Goal: Task Accomplishment & Management: Use online tool/utility

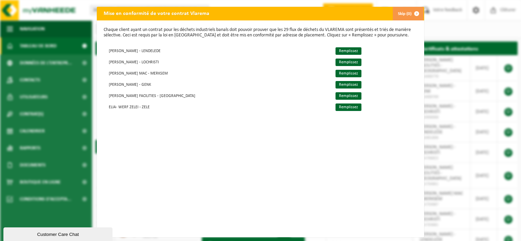
click at [400, 11] on button "Skip (0)" at bounding box center [407, 14] width 31 height 14
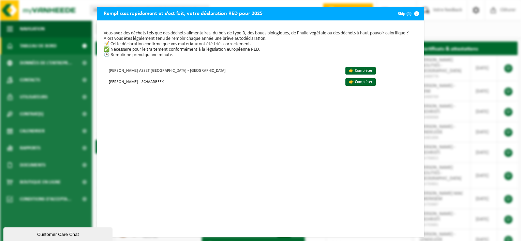
click at [412, 12] on span "button" at bounding box center [416, 14] width 14 height 14
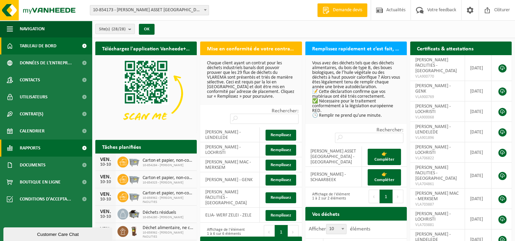
click at [34, 146] on span "Rapports" at bounding box center [30, 148] width 21 height 17
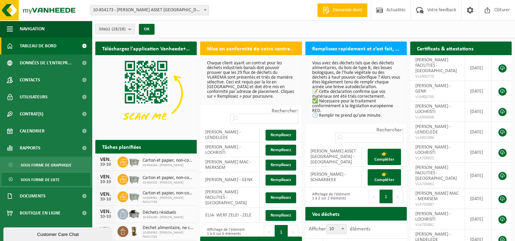
click at [37, 180] on span "Sous forme de liste" at bounding box center [40, 179] width 39 height 13
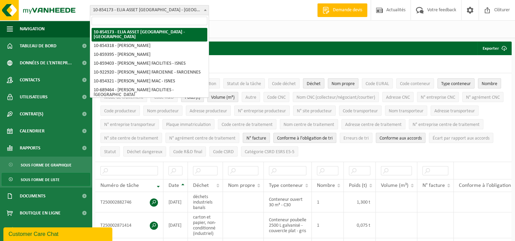
click at [193, 10] on span "10-854173 - ELIA ASSET [GEOGRAPHIC_DATA] - [GEOGRAPHIC_DATA]" at bounding box center [149, 10] width 119 height 10
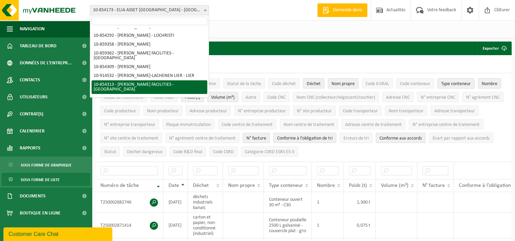
scroll to position [212, 0]
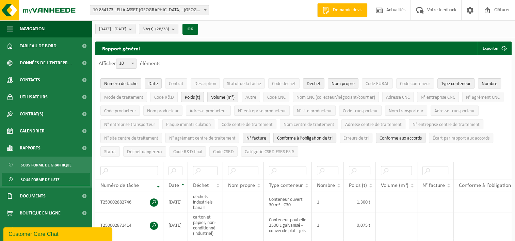
click at [248, 28] on div "[DATE] - [DATE] Mois actuel Mois précédent Les 6 derniers mois Année actuelle L…" at bounding box center [303, 29] width 423 height 18
click at [136, 32] on button "[DATE] - [DATE]" at bounding box center [115, 29] width 40 height 10
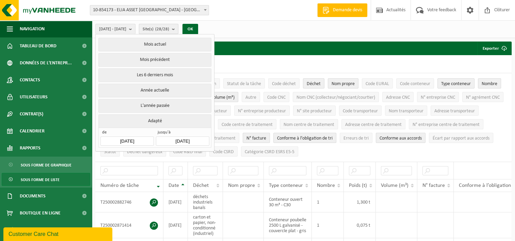
click at [169, 30] on span "Site(s) (28/28)" at bounding box center [156, 29] width 27 height 10
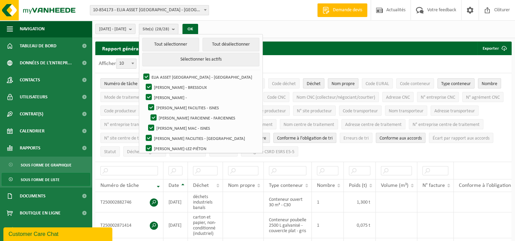
click at [169, 30] on span "Site(s) (28/28)" at bounding box center [156, 29] width 27 height 10
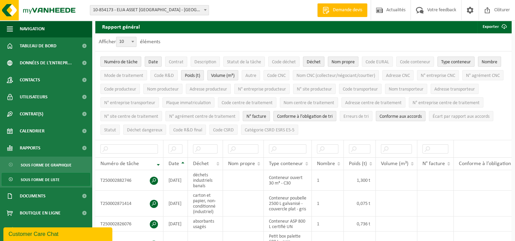
scroll to position [26, 0]
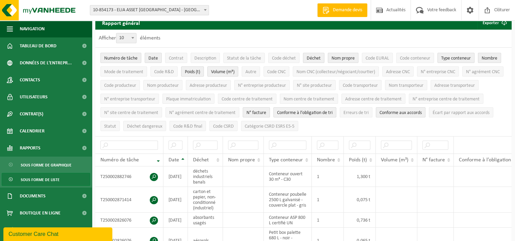
click at [131, 58] on span "Numéro de tâche" at bounding box center [120, 58] width 33 height 5
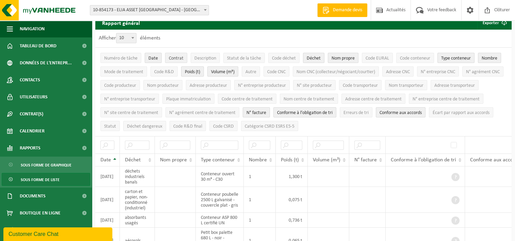
click at [175, 58] on span "Contrat" at bounding box center [176, 58] width 15 height 5
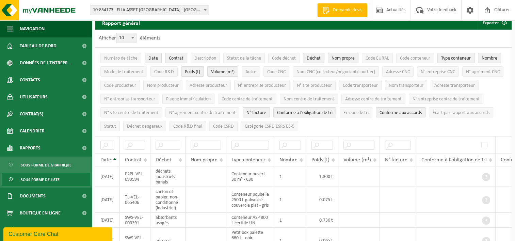
click at [175, 58] on span "Contrat" at bounding box center [176, 58] width 15 height 5
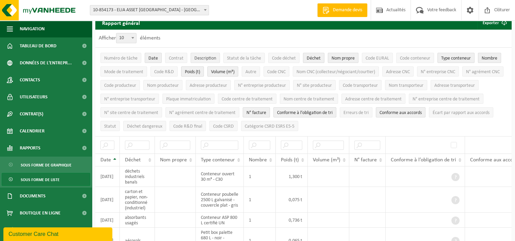
click at [200, 57] on span "Description" at bounding box center [206, 58] width 22 height 5
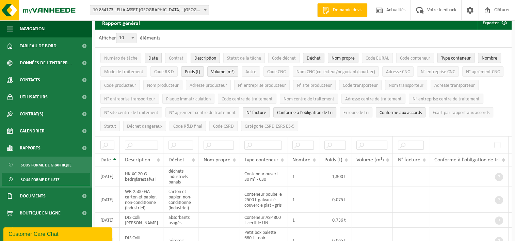
click at [200, 57] on span "Description" at bounding box center [206, 58] width 22 height 5
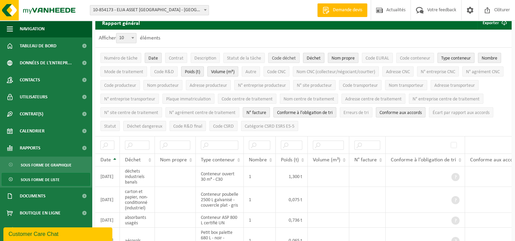
click at [277, 58] on span "Code déchet" at bounding box center [284, 58] width 24 height 5
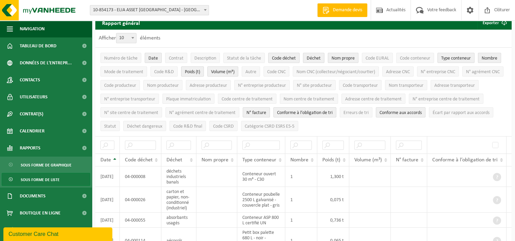
click at [277, 58] on span "Code déchet" at bounding box center [284, 58] width 24 height 5
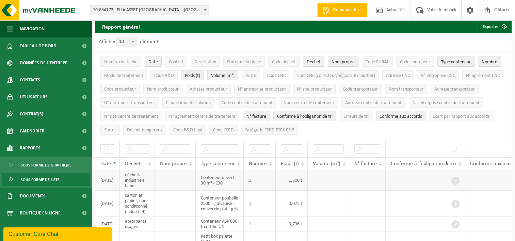
scroll to position [0, 0]
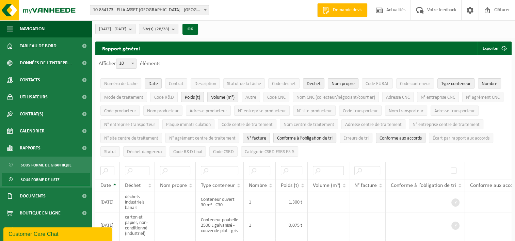
click at [342, 83] on span "Nom propre" at bounding box center [343, 83] width 23 height 5
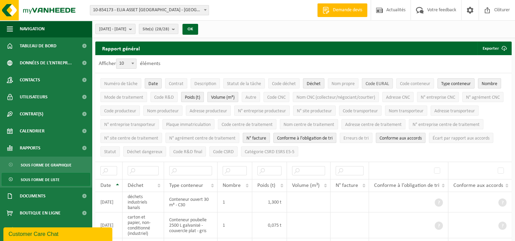
click at [375, 81] on span "Code EURAL" at bounding box center [378, 83] width 24 height 5
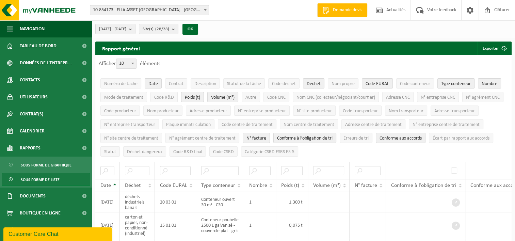
click at [450, 81] on span "Type conteneur" at bounding box center [457, 83] width 30 height 5
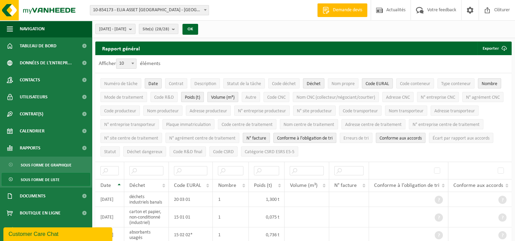
click at [495, 83] on span "Nombre" at bounding box center [490, 83] width 16 height 5
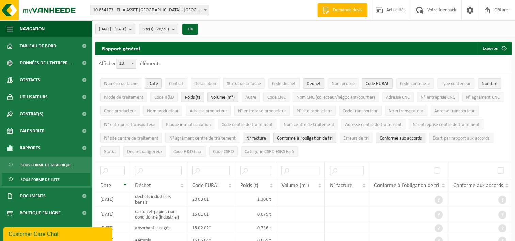
click at [495, 83] on span "Nombre" at bounding box center [490, 83] width 16 height 5
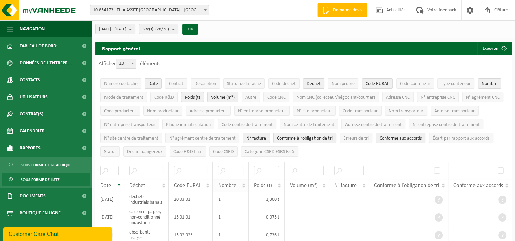
drag, startPoint x: 229, startPoint y: 182, endPoint x: 224, endPoint y: 185, distance: 6.3
click at [224, 185] on span "Nombre" at bounding box center [227, 185] width 18 height 5
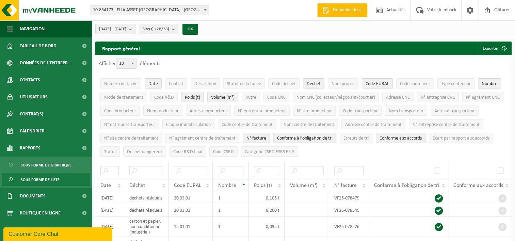
click at [230, 185] on span "Nombre" at bounding box center [227, 185] width 18 height 5
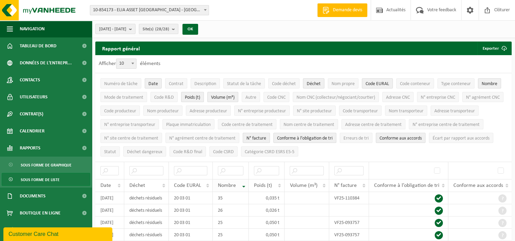
click at [230, 185] on span "Nombre" at bounding box center [227, 185] width 18 height 5
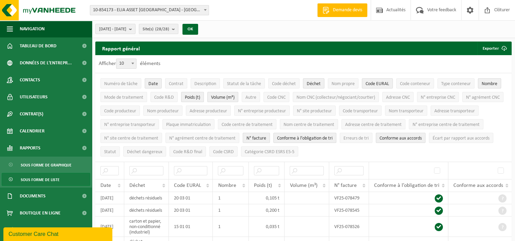
click at [491, 81] on span "Nombre" at bounding box center [490, 83] width 16 height 5
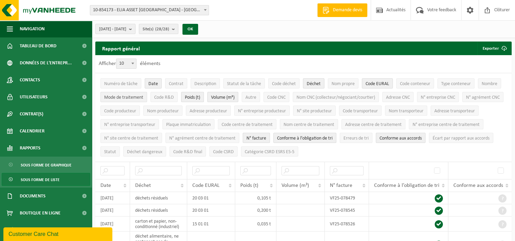
click at [140, 95] on span "Mode de traitement" at bounding box center [123, 97] width 39 height 5
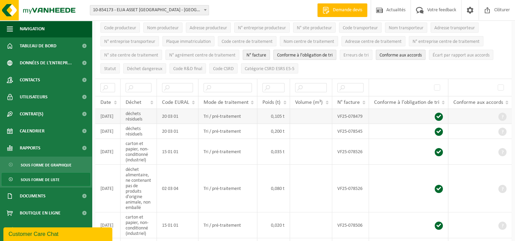
scroll to position [64, 0]
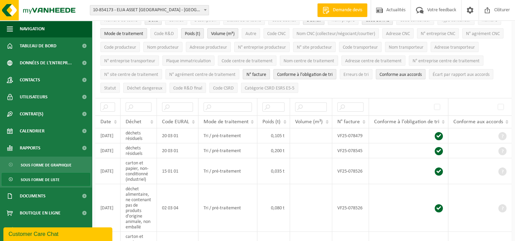
click at [125, 29] on button "Mode de traitement" at bounding box center [123, 33] width 47 height 10
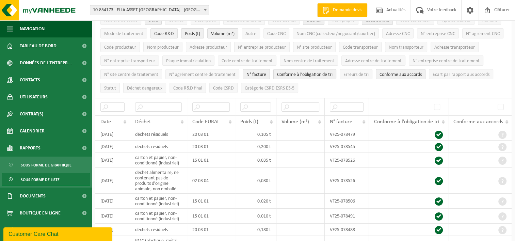
click at [153, 32] on button "Code R&D" at bounding box center [164, 33] width 27 height 10
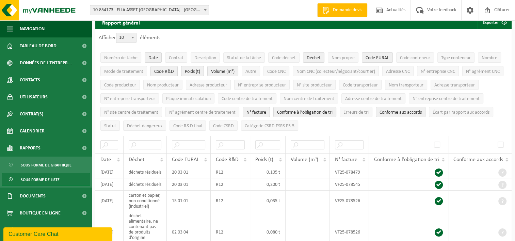
scroll to position [20, 0]
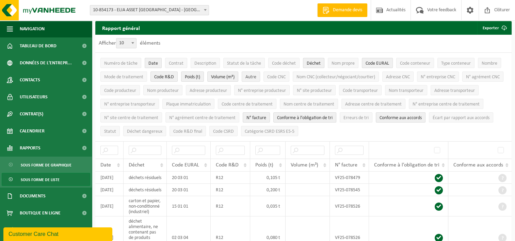
click at [255, 76] on span "Autre" at bounding box center [251, 77] width 11 height 5
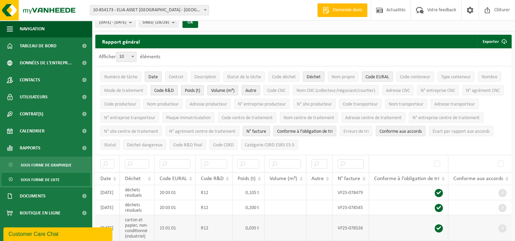
scroll to position [0, 0]
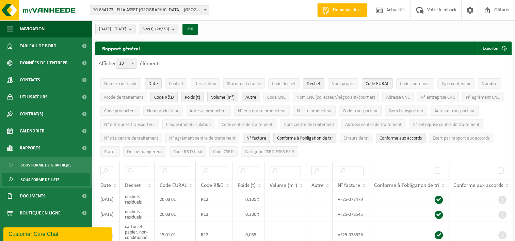
click at [253, 95] on span "Autre" at bounding box center [251, 97] width 11 height 5
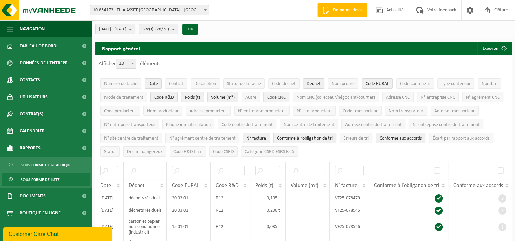
click at [283, 97] on span "Code CNC" at bounding box center [276, 97] width 18 height 5
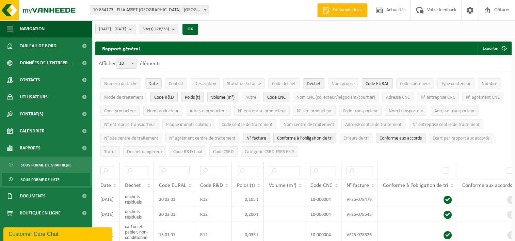
click at [272, 97] on span "Code CNC" at bounding box center [276, 97] width 18 height 5
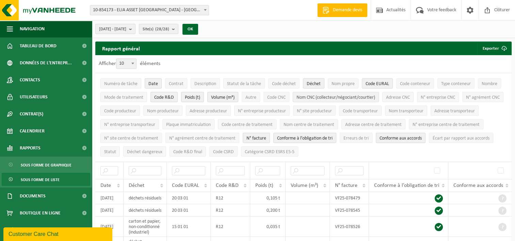
click at [314, 96] on span "Nom CNC (collecteur/négociant/courtier)" at bounding box center [336, 97] width 79 height 5
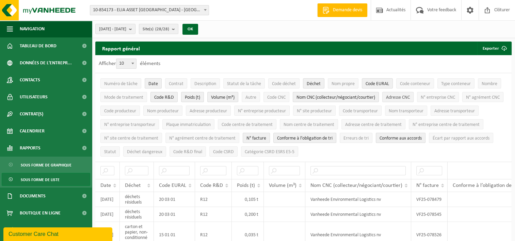
click at [401, 96] on span "Adresse CNC" at bounding box center [398, 97] width 24 height 5
click at [443, 97] on span "N° entreprise CNC" at bounding box center [438, 97] width 34 height 5
click at [136, 111] on span "Code producteur" at bounding box center [120, 111] width 32 height 5
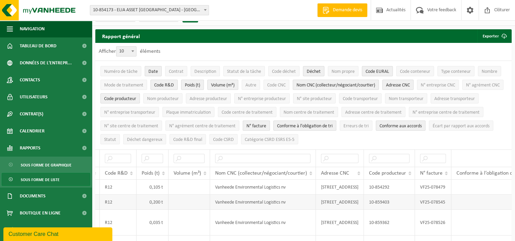
scroll to position [12, 0]
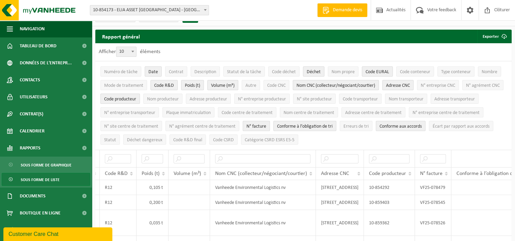
click at [136, 98] on span "Code producteur" at bounding box center [120, 99] width 32 height 5
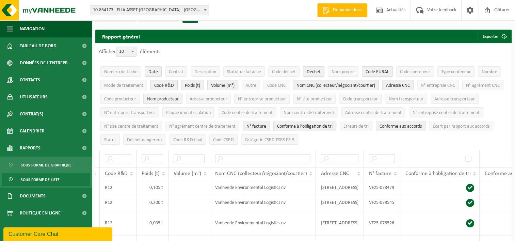
click at [179, 101] on span "Nom producteur" at bounding box center [163, 99] width 32 height 5
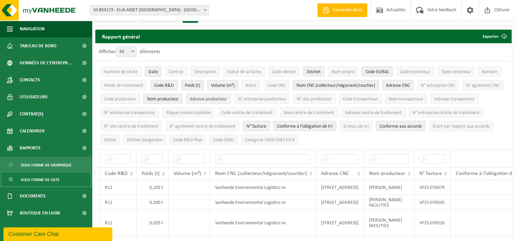
click at [227, 98] on span "Adresse producteur" at bounding box center [208, 99] width 37 height 5
click at [424, 98] on span "Nom transporteur" at bounding box center [406, 99] width 35 height 5
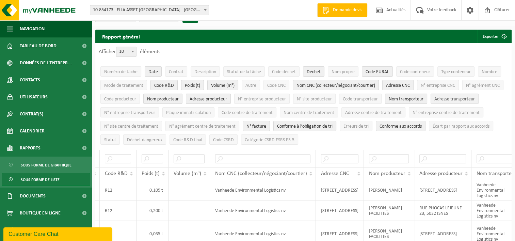
click at [435, 102] on span "Adresse transporteur" at bounding box center [455, 99] width 41 height 5
click at [335, 112] on span "Nom centre de traitement" at bounding box center [309, 112] width 51 height 5
click at [402, 111] on span "Adresse centre de traitement" at bounding box center [373, 112] width 57 height 5
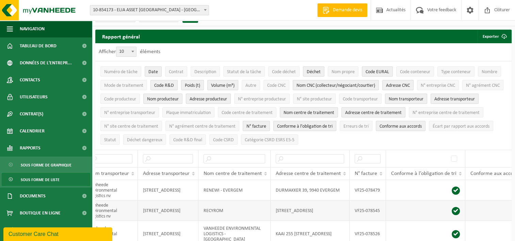
scroll to position [0, 485]
click at [266, 124] on span "N° facture" at bounding box center [257, 126] width 20 height 5
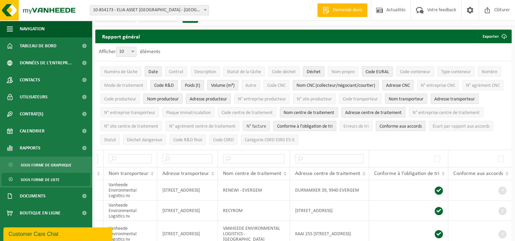
scroll to position [0, 458]
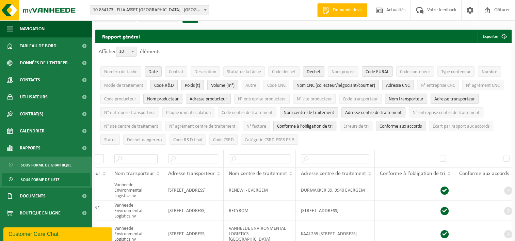
click at [333, 125] on span "Conforme à l’obligation de tri" at bounding box center [305, 126] width 56 height 5
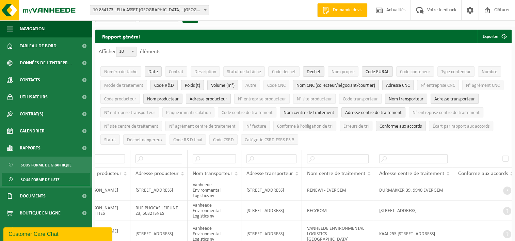
click at [422, 124] on span "Conforme aux accords" at bounding box center [401, 126] width 42 height 5
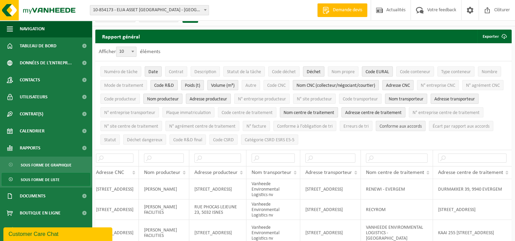
scroll to position [0, 316]
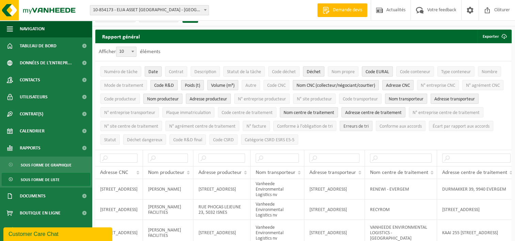
click at [369, 125] on span "Erreurs de tri" at bounding box center [356, 126] width 25 height 5
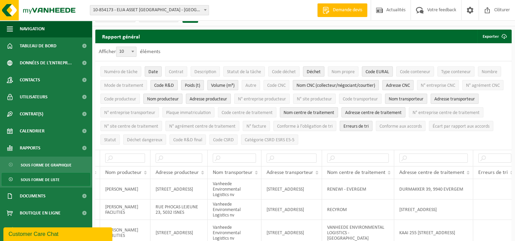
click at [369, 124] on span "Erreurs de tri" at bounding box center [356, 126] width 25 height 5
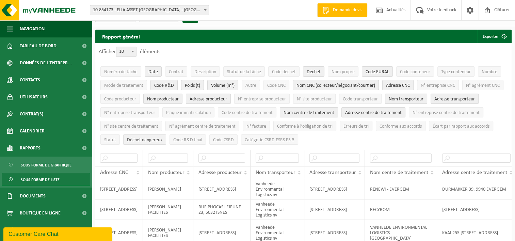
click at [162, 139] on span "Déchet dangereux" at bounding box center [144, 140] width 35 height 5
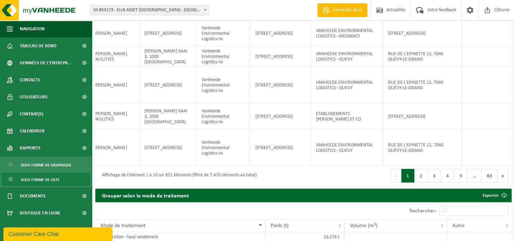
scroll to position [330, 0]
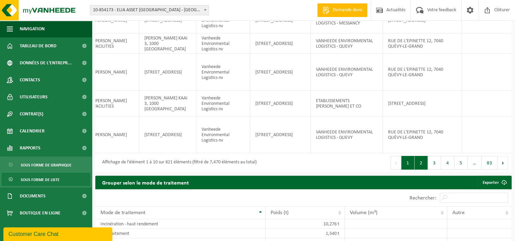
click at [425, 170] on button "2" at bounding box center [421, 163] width 13 height 14
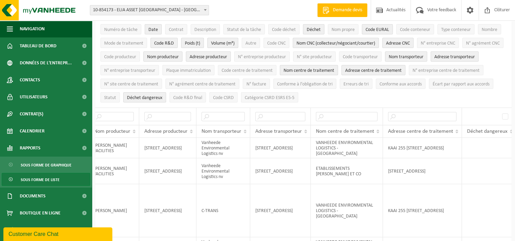
scroll to position [0, 0]
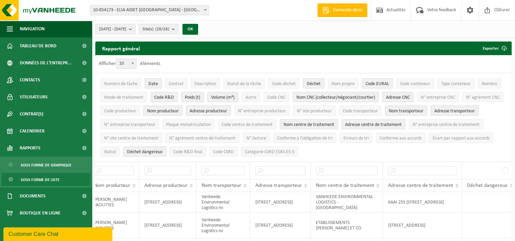
click at [166, 146] on button "Déchet dangereux" at bounding box center [144, 151] width 43 height 10
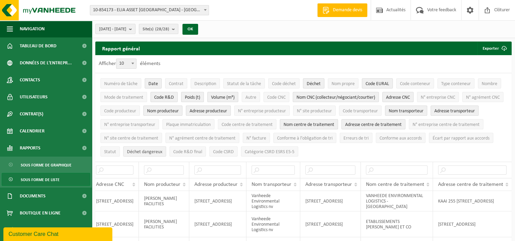
scroll to position [0, 316]
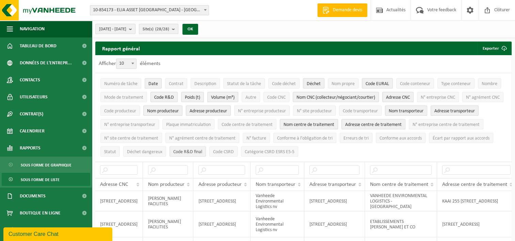
click at [202, 150] on span "Code R&D final" at bounding box center [187, 152] width 29 height 5
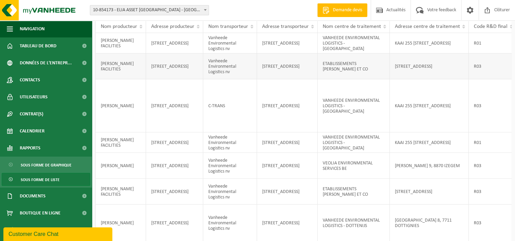
scroll to position [0, 0]
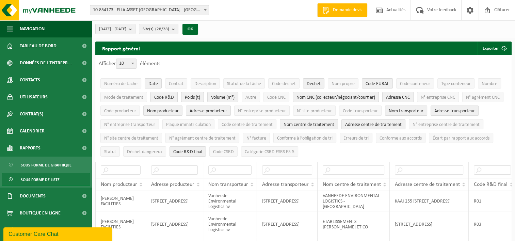
click at [172, 95] on span "Code R&D" at bounding box center [164, 97] width 20 height 5
click at [234, 150] on span "Code CSRD" at bounding box center [223, 152] width 21 height 5
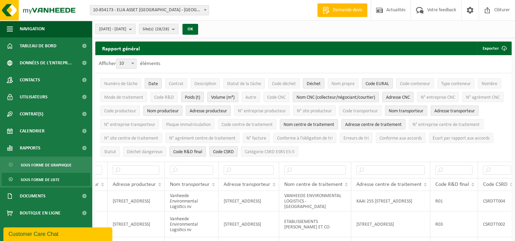
click at [234, 150] on span "Code CSRD" at bounding box center [223, 152] width 21 height 5
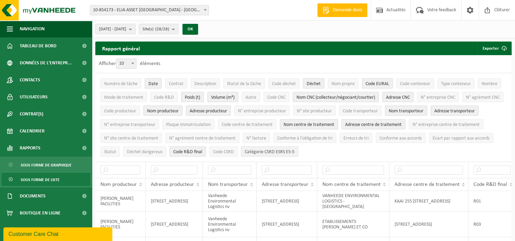
click at [298, 154] on button "Catégorie CSRD ESRS E5-5" at bounding box center [269, 151] width 57 height 10
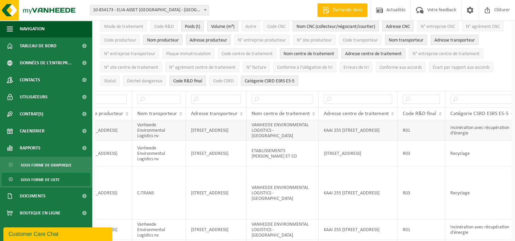
scroll to position [0, 0]
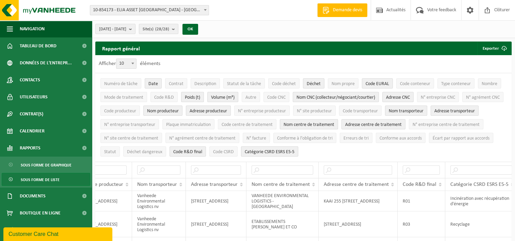
click at [298, 146] on button "Catégorie CSRD ESRS E5-5" at bounding box center [269, 151] width 57 height 10
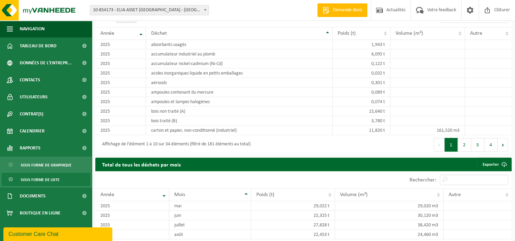
scroll to position [863, 0]
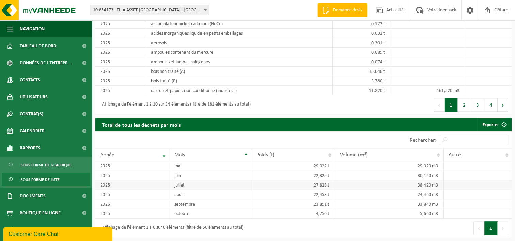
click at [312, 183] on td "27,828 t" at bounding box center [293, 186] width 84 height 10
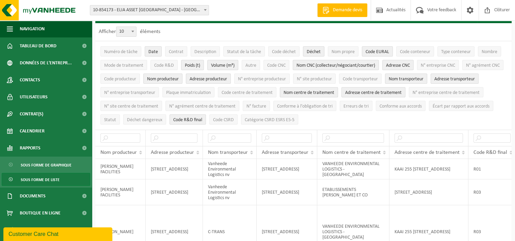
scroll to position [0, 0]
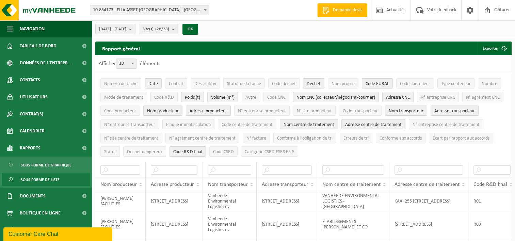
click at [485, 57] on div "Afficher 10 25 50 100 10 éléments" at bounding box center [303, 64] width 417 height 18
click at [492, 46] on button "Exporter" at bounding box center [495, 49] width 34 height 14
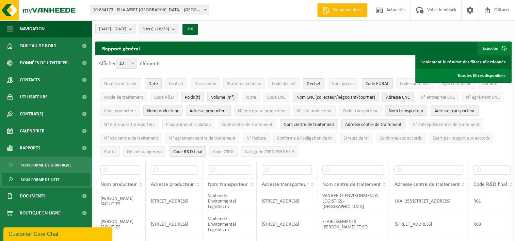
click at [482, 59] on link "Seulement le résultat des filtres sélectionnés" at bounding box center [464, 62] width 94 height 14
